Goal: Task Accomplishment & Management: Use online tool/utility

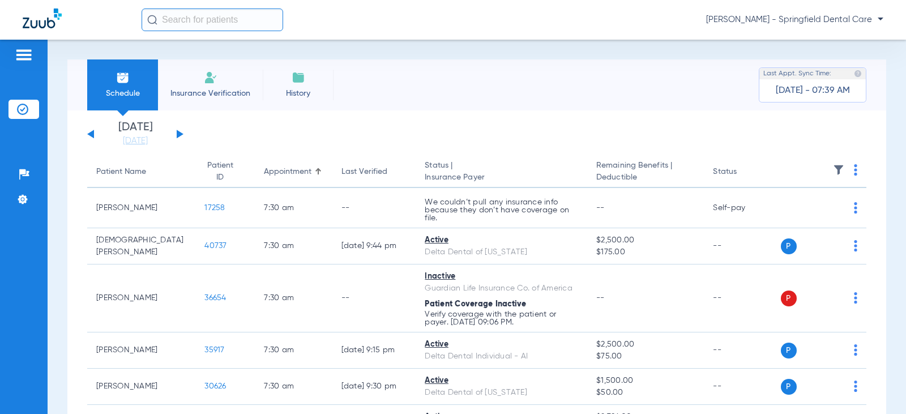
click at [185, 16] on input "text" at bounding box center [213, 19] width 142 height 23
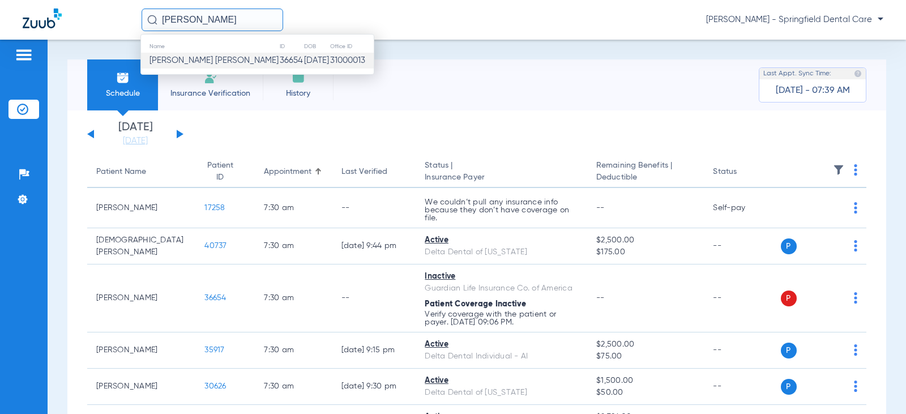
type input "[PERSON_NAME]"
click at [218, 55] on td "Heather L Dempsey Egnew" at bounding box center [210, 61] width 138 height 16
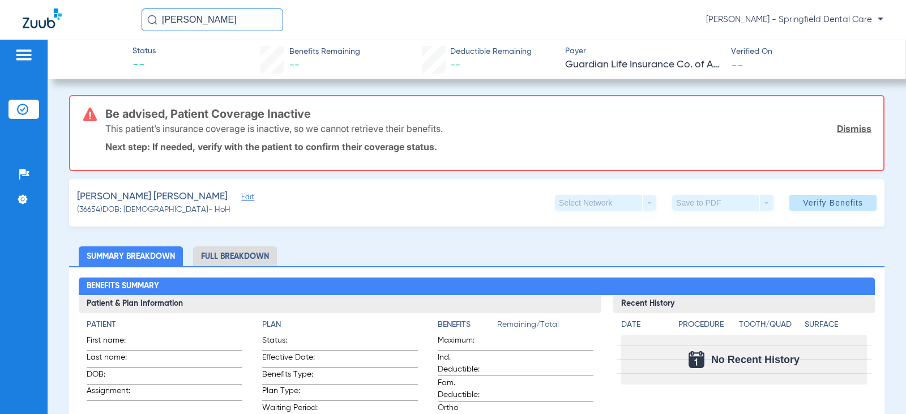
click at [244, 22] on input "[PERSON_NAME]" at bounding box center [213, 19] width 142 height 23
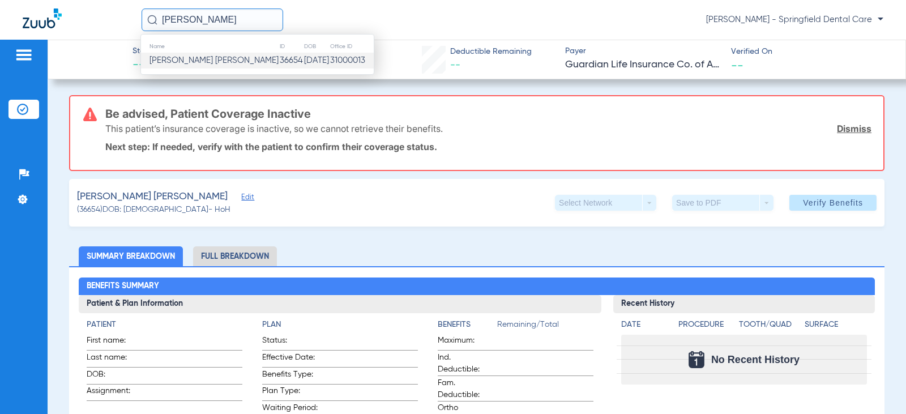
click at [279, 56] on td "36654" at bounding box center [291, 61] width 24 height 16
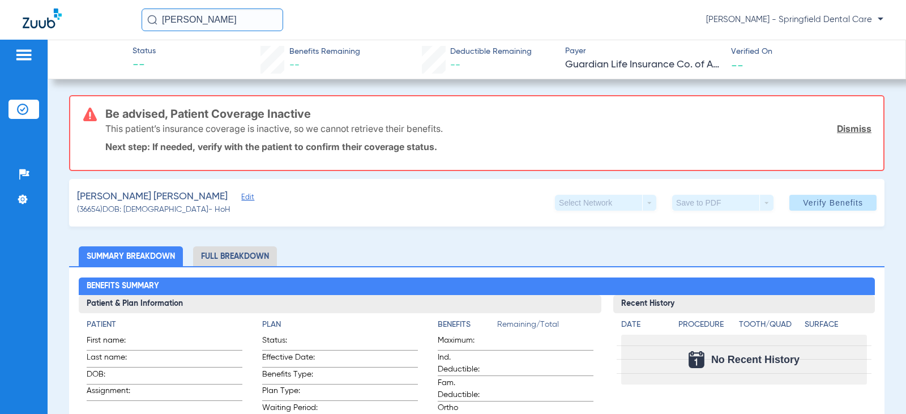
click at [241, 198] on span "Edit" at bounding box center [246, 198] width 10 height 11
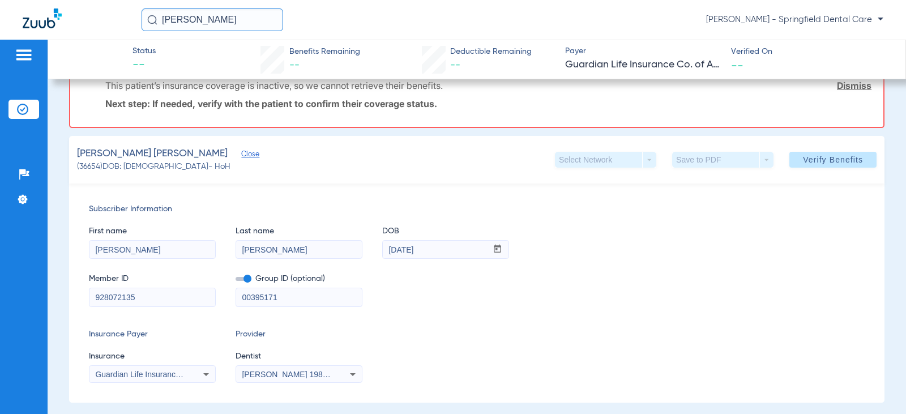
scroll to position [113, 0]
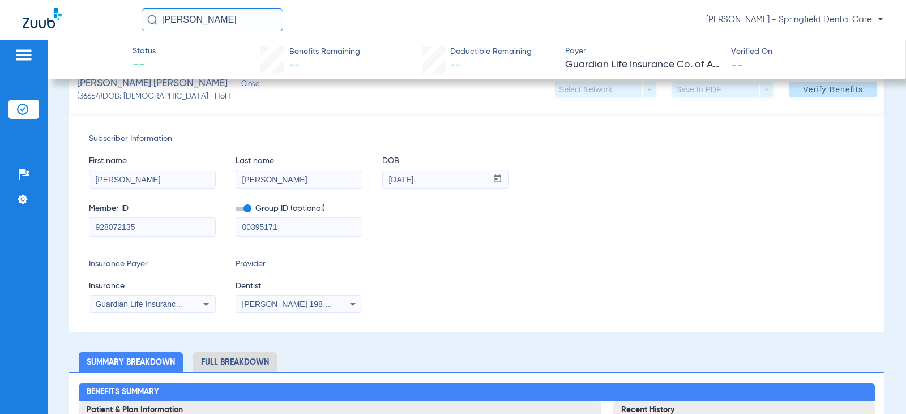
drag, startPoint x: 148, startPoint y: 224, endPoint x: 40, endPoint y: 233, distance: 108.0
click at [40, 233] on div "Patients Insurance Verification Setup Help Center Settings Status -- Benefits R…" at bounding box center [453, 247] width 906 height 414
type input "534684927"
click at [295, 228] on input "00395171" at bounding box center [299, 227] width 126 height 18
drag, startPoint x: 295, startPoint y: 228, endPoint x: 175, endPoint y: 234, distance: 119.7
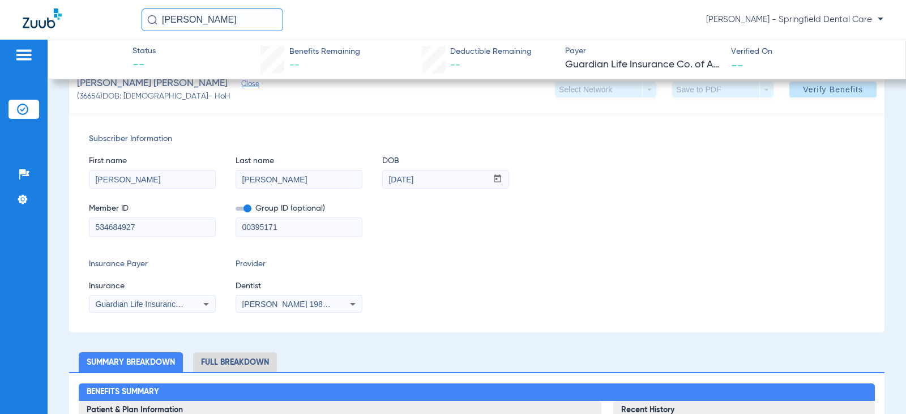
click at [175, 234] on div "Member ID 534684927 Group ID (optional) 00395171" at bounding box center [477, 215] width 776 height 44
type input "5395651"
click at [201, 305] on icon at bounding box center [206, 304] width 14 height 14
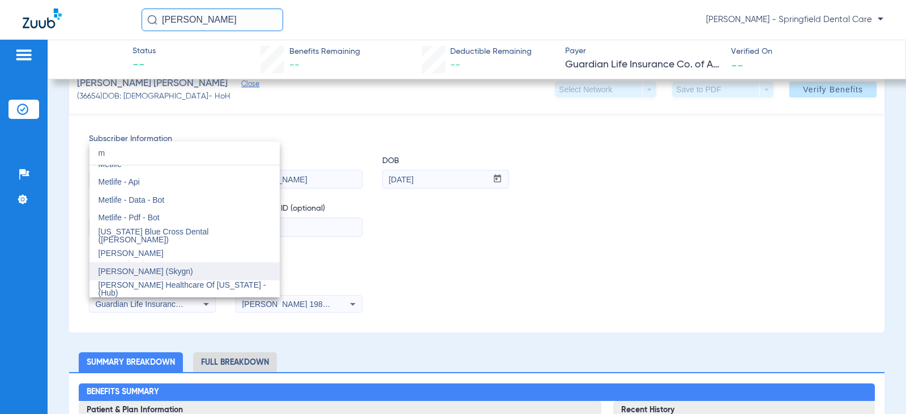
scroll to position [2719, 0]
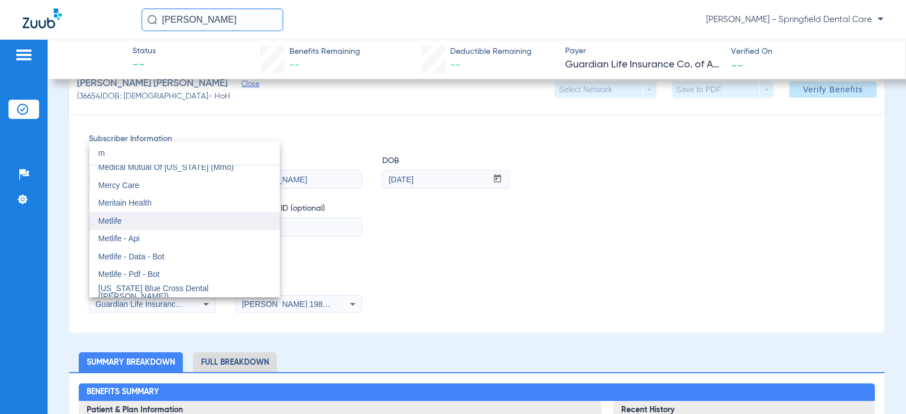
type input "m"
click at [169, 216] on mat-option "Metlife" at bounding box center [184, 221] width 190 height 18
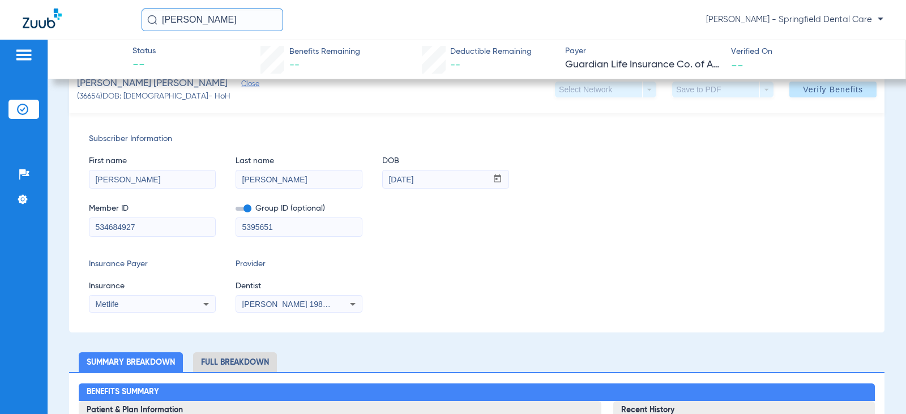
click at [351, 304] on icon at bounding box center [353, 304] width 14 height 14
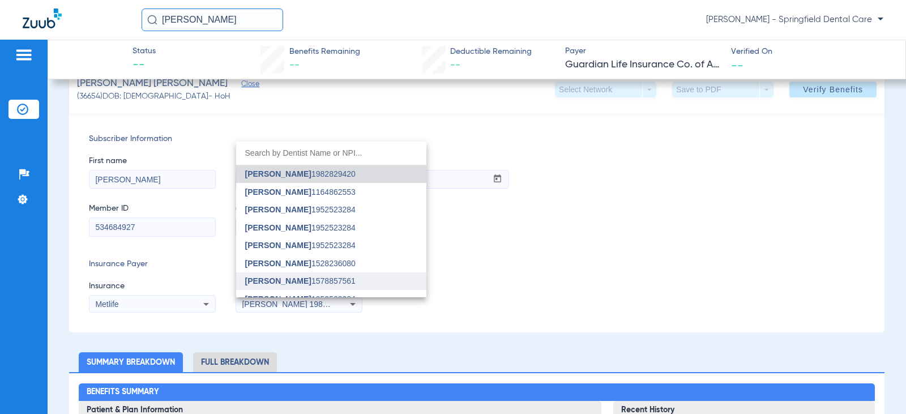
click at [322, 281] on span "Rupal Patel 1578857561" at bounding box center [300, 281] width 110 height 8
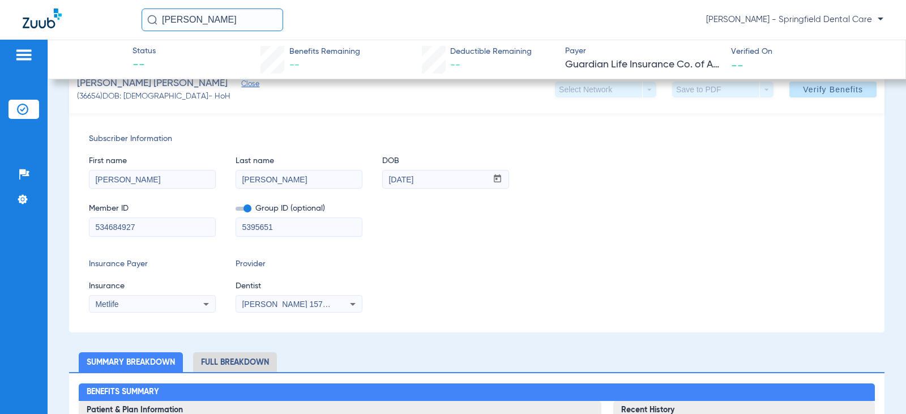
click at [449, 314] on div "Subscriber Information First name Heather Last name Dempsey Egnew DOB mm / dd /…" at bounding box center [477, 222] width 816 height 219
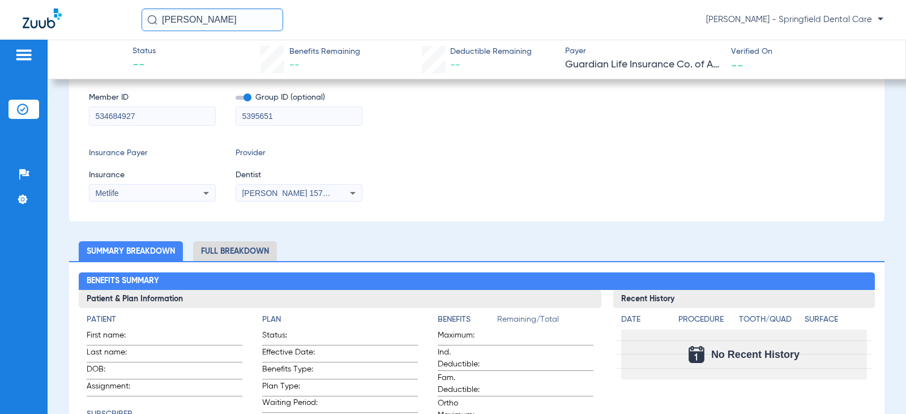
scroll to position [0, 0]
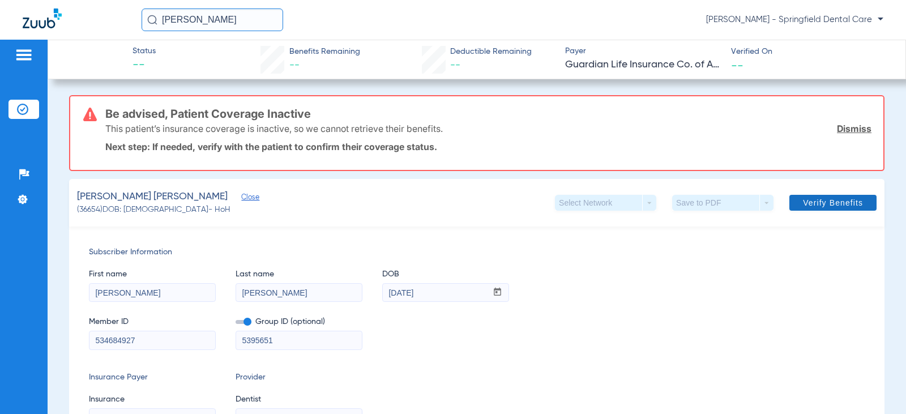
click at [817, 208] on span at bounding box center [833, 202] width 87 height 27
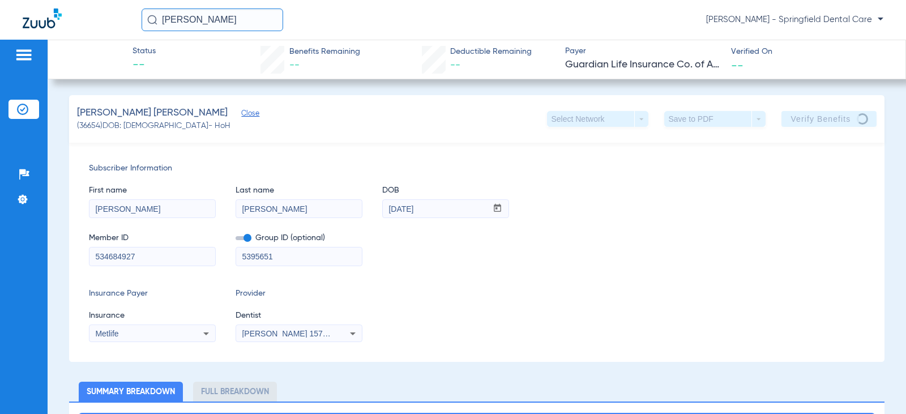
click at [486, 25] on div "Heather Dempsey Egnew Kassie Thorpe - Springfield Dental Care" at bounding box center [513, 19] width 742 height 23
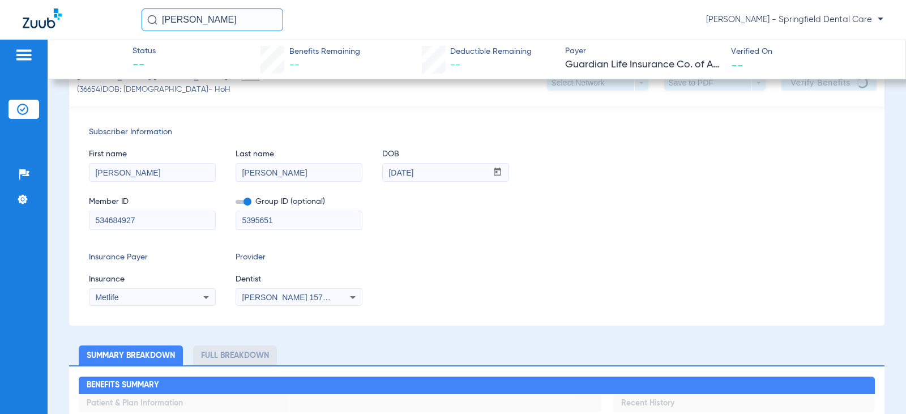
scroll to position [57, 0]
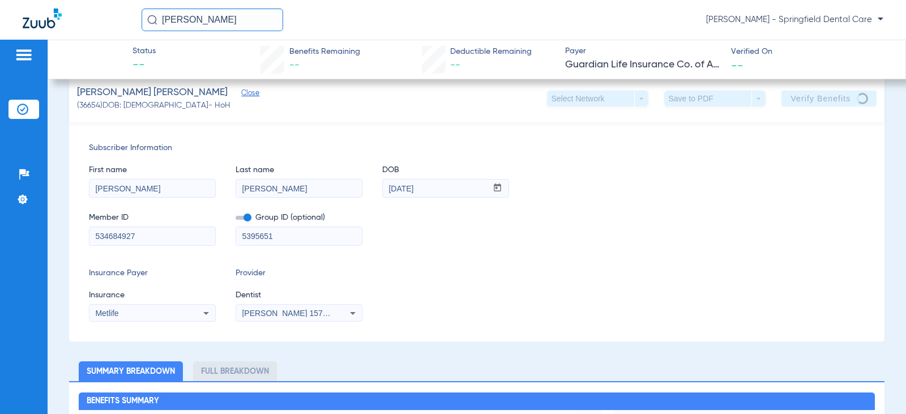
scroll to position [0, 0]
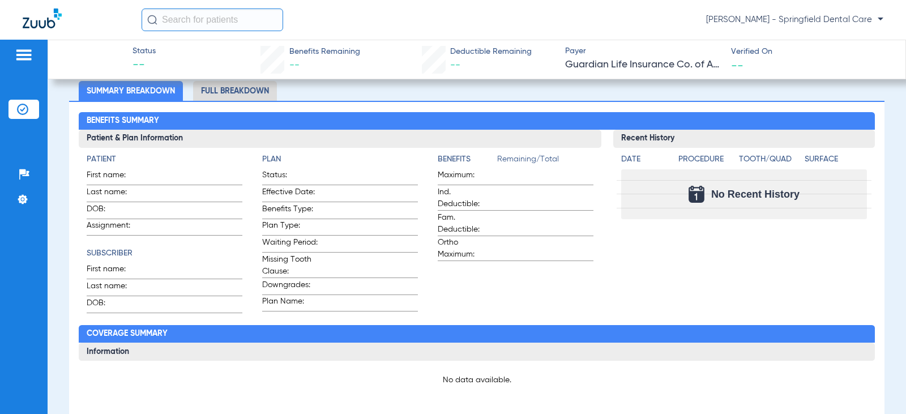
scroll to position [170, 0]
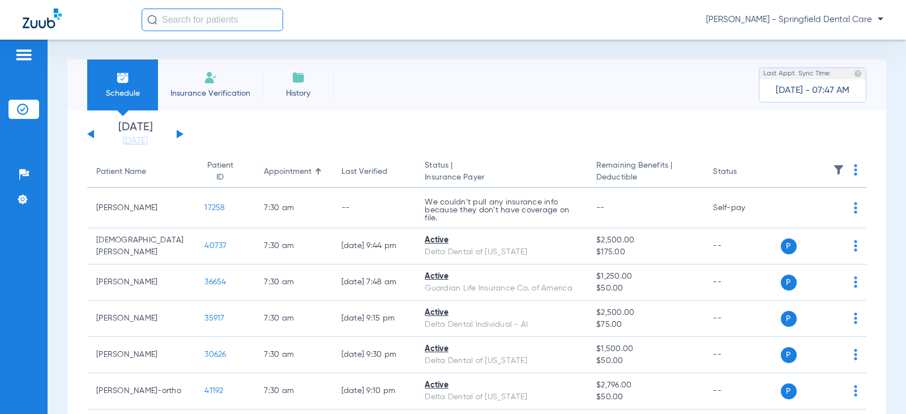
click at [668, 131] on app-single-date-navigator "[DATE] [DATE] [DATE] [DATE] [DATE] [DATE] [DATE] [DATE] [DATE] [DATE] [DATE] [D…" at bounding box center [476, 134] width 779 height 25
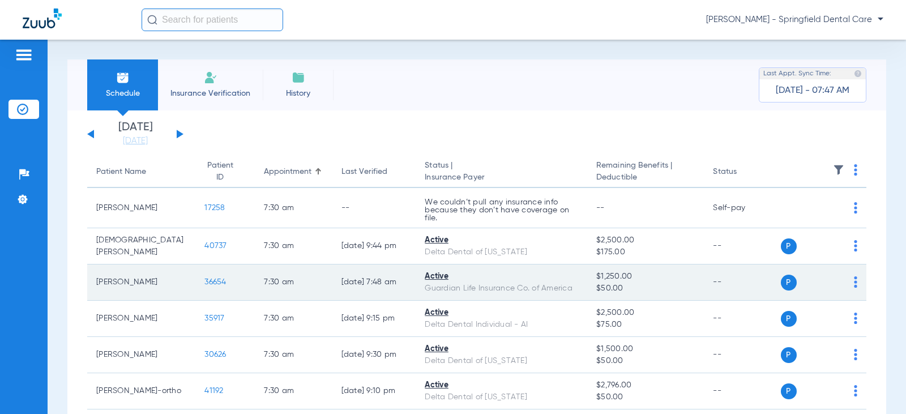
click at [443, 275] on div "Active" at bounding box center [501, 277] width 153 height 12
click at [164, 281] on td "[PERSON_NAME]" at bounding box center [141, 283] width 108 height 36
click at [204, 285] on span "36654" at bounding box center [215, 282] width 22 height 8
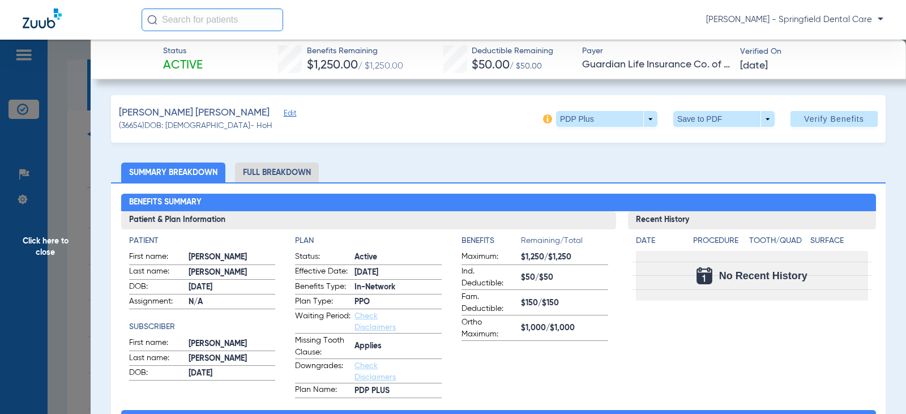
click at [260, 170] on li "Full Breakdown" at bounding box center [277, 173] width 84 height 20
